Goal: Find specific page/section: Find specific page/section

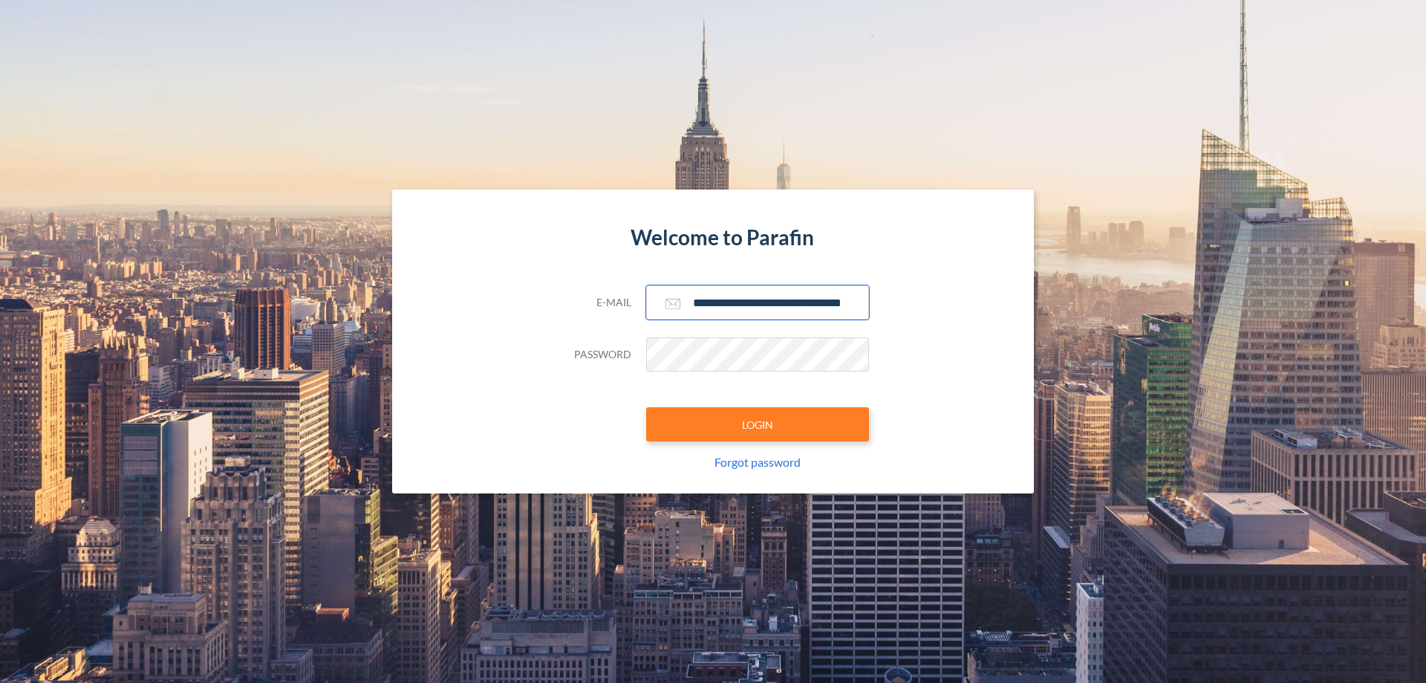
type input "**********"
click at [758, 424] on button "LOGIN" at bounding box center [757, 424] width 223 height 34
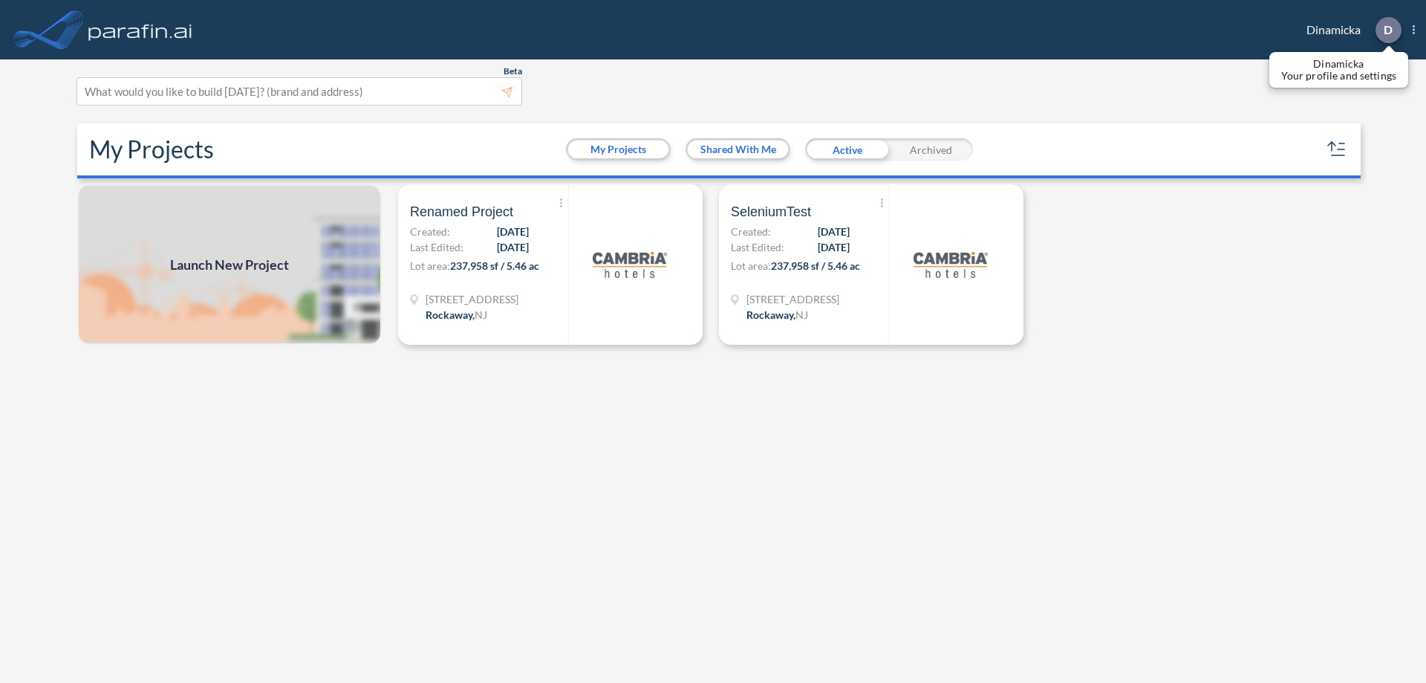
click at [1387, 30] on p "D" at bounding box center [1388, 29] width 9 height 13
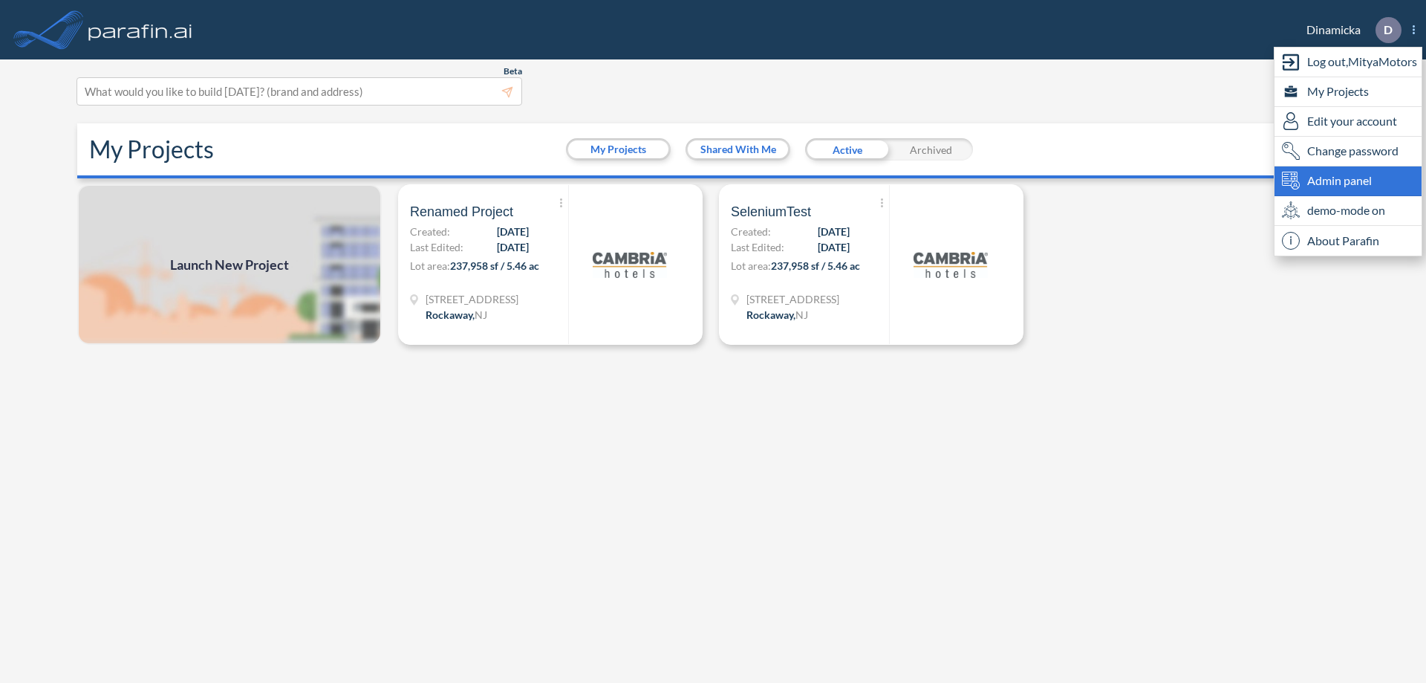
click at [1348, 180] on span "Admin panel" at bounding box center [1339, 181] width 65 height 18
